Goal: Navigation & Orientation: Go to known website

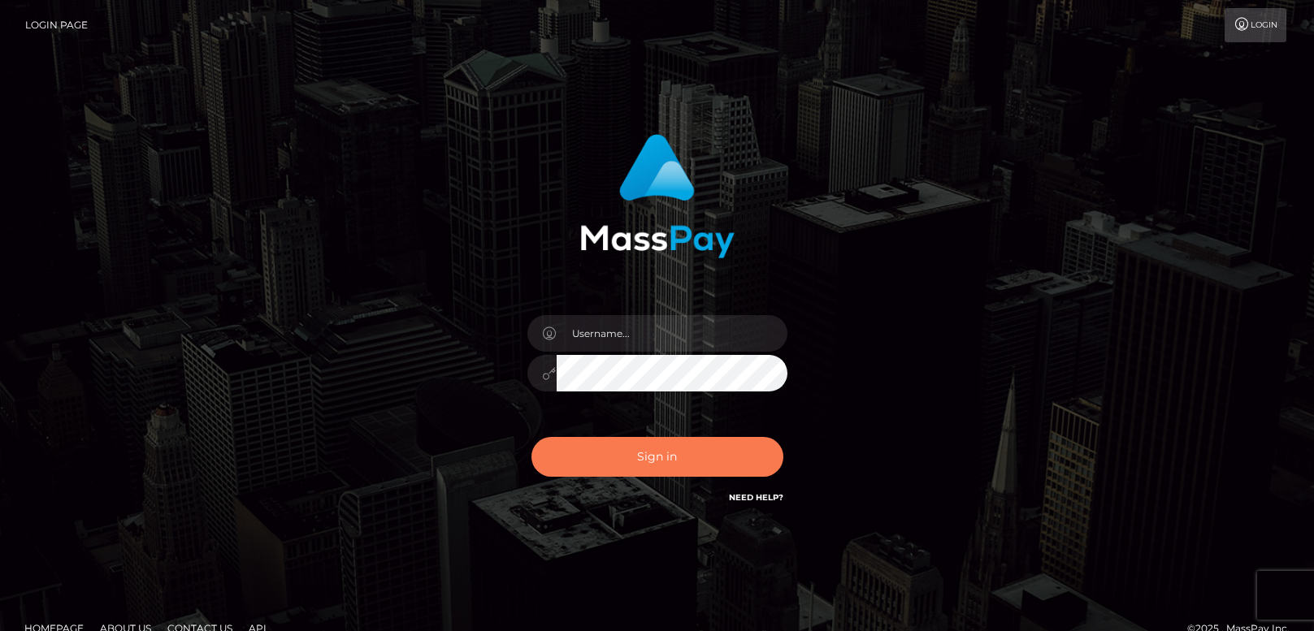
click at [650, 454] on button "Sign in" at bounding box center [657, 457] width 252 height 40
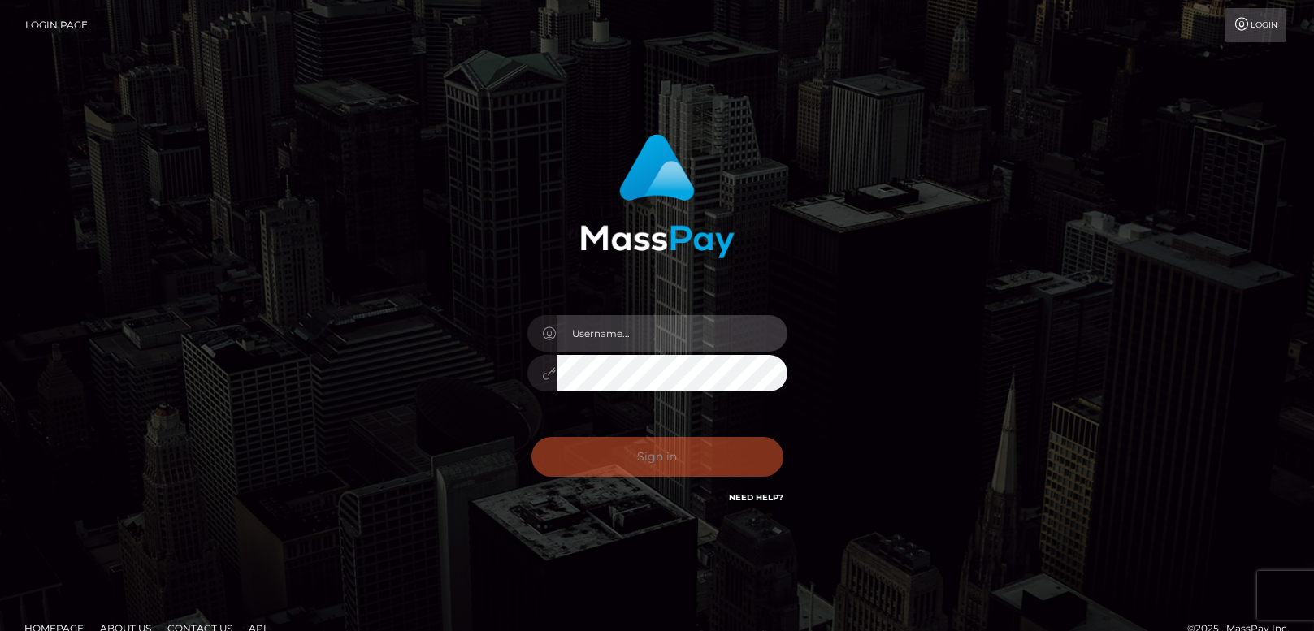
type input "[PERSON_NAME].tilia"
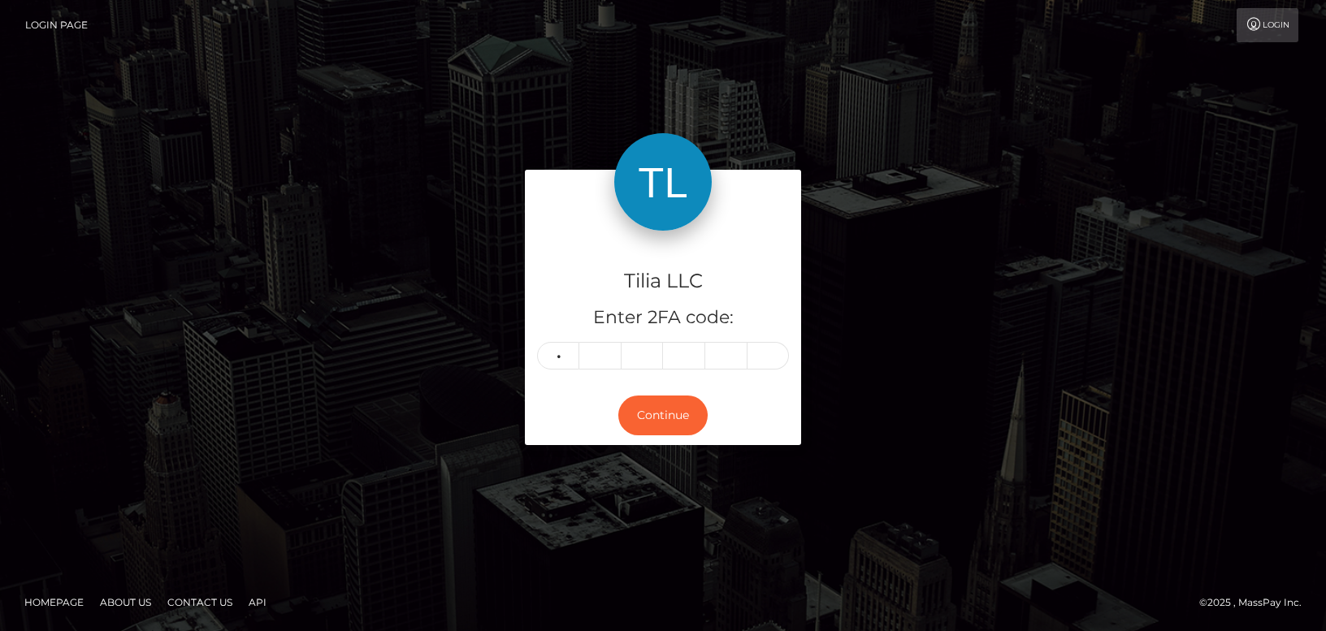
type input "3"
type input "6"
type input "8"
type input "7"
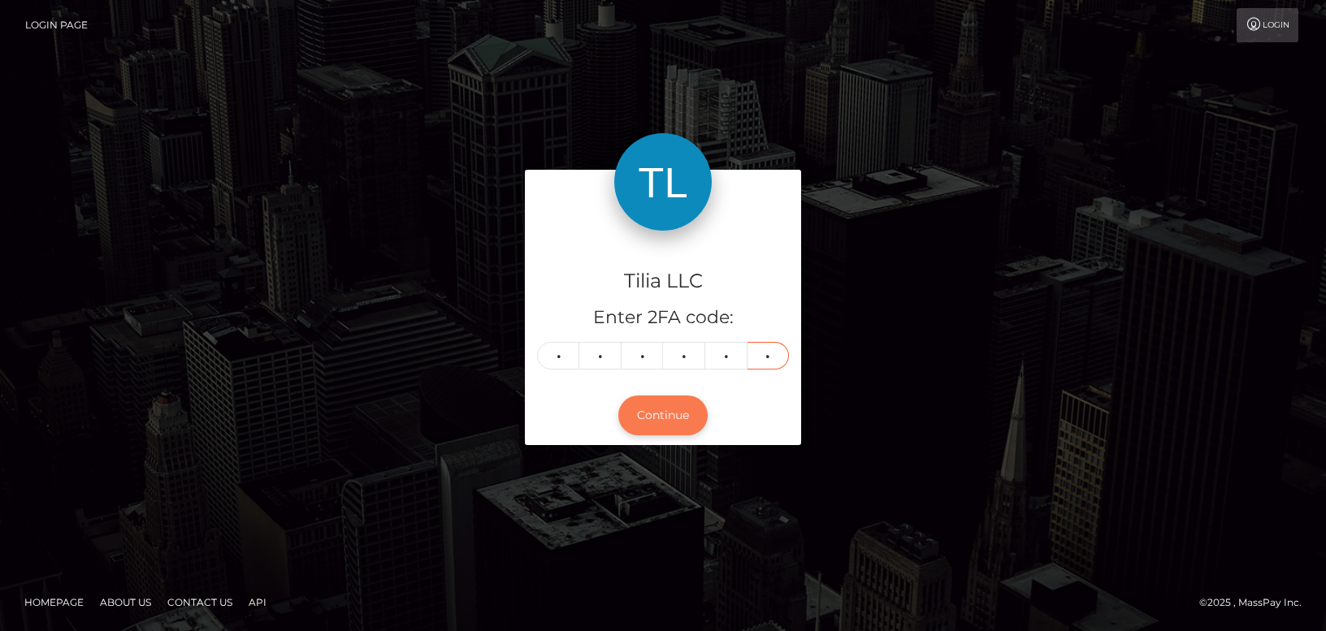
type input "8"
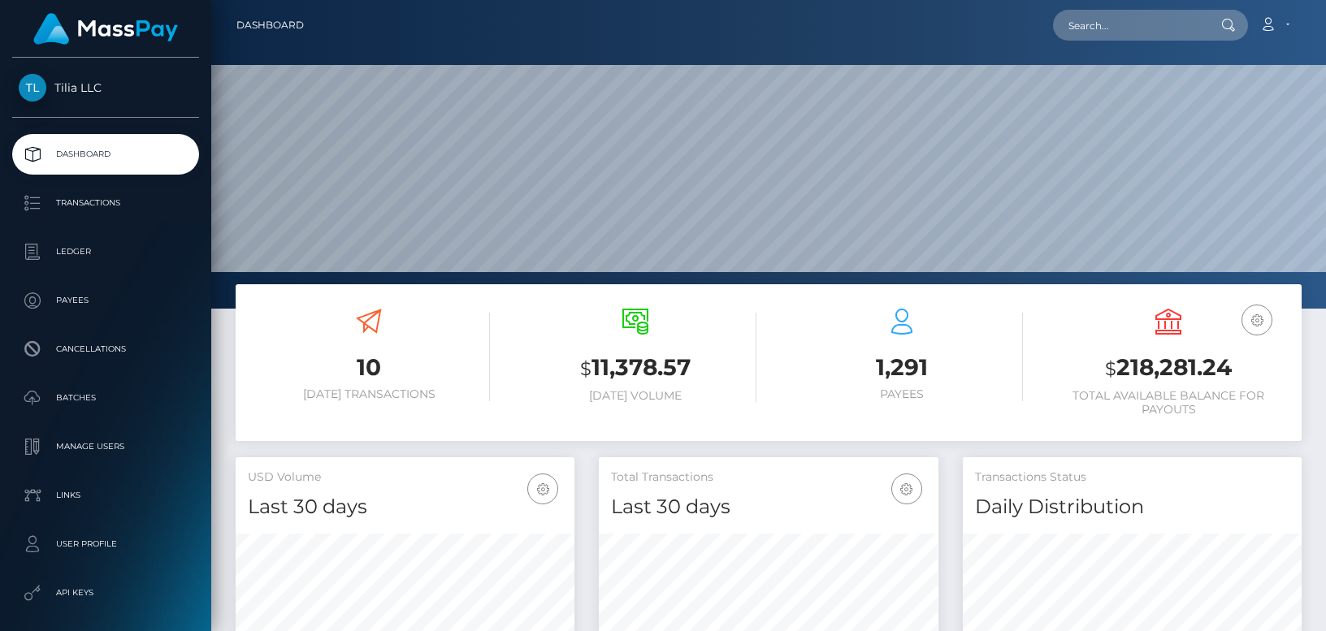
scroll to position [288, 340]
